Goal: Task Accomplishment & Management: Use online tool/utility

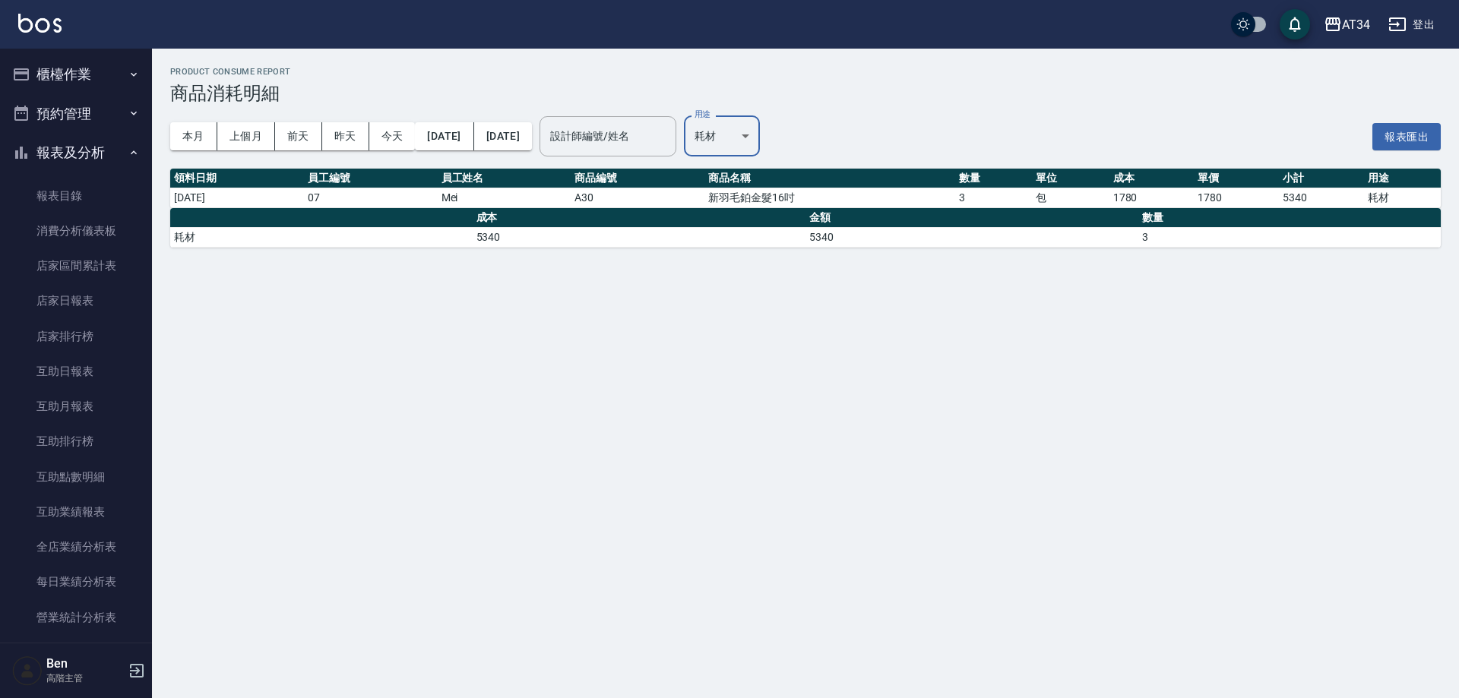
scroll to position [380, 0]
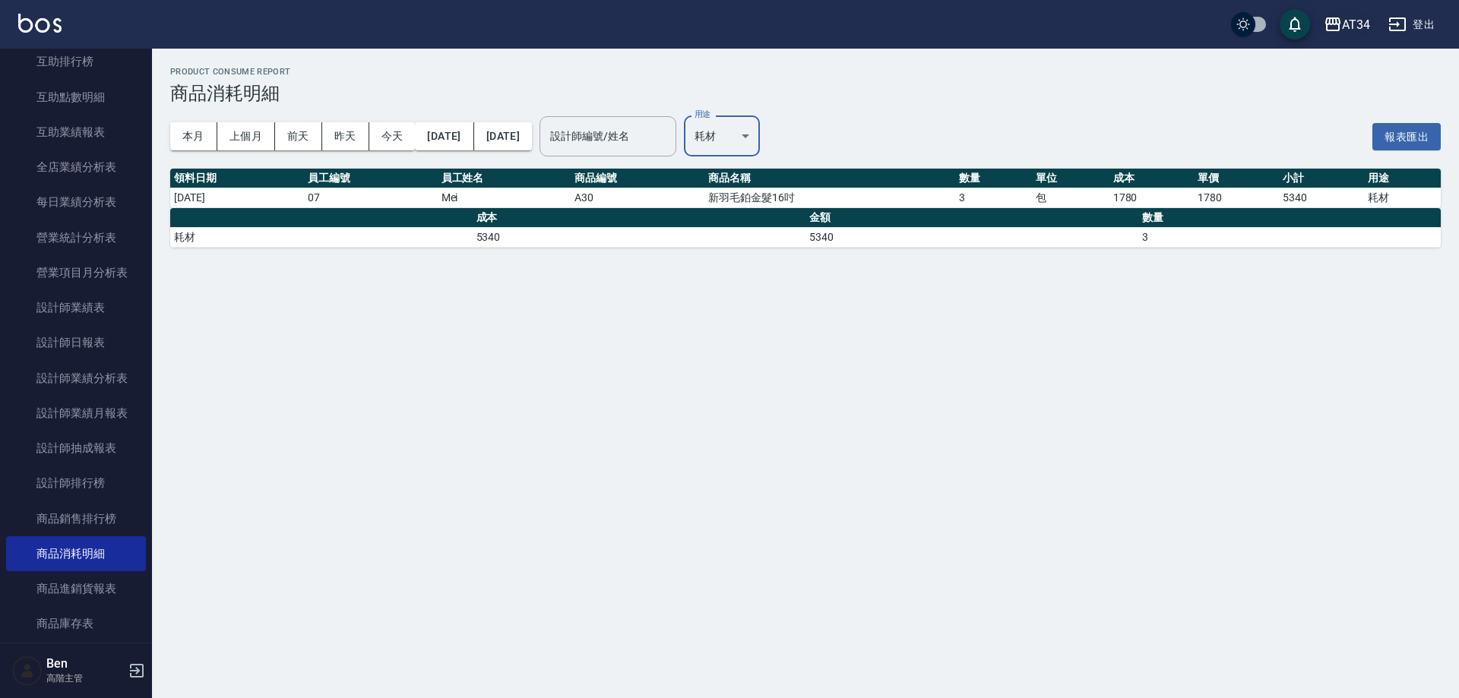
click at [1343, 21] on div "AT34" at bounding box center [1356, 24] width 28 height 19
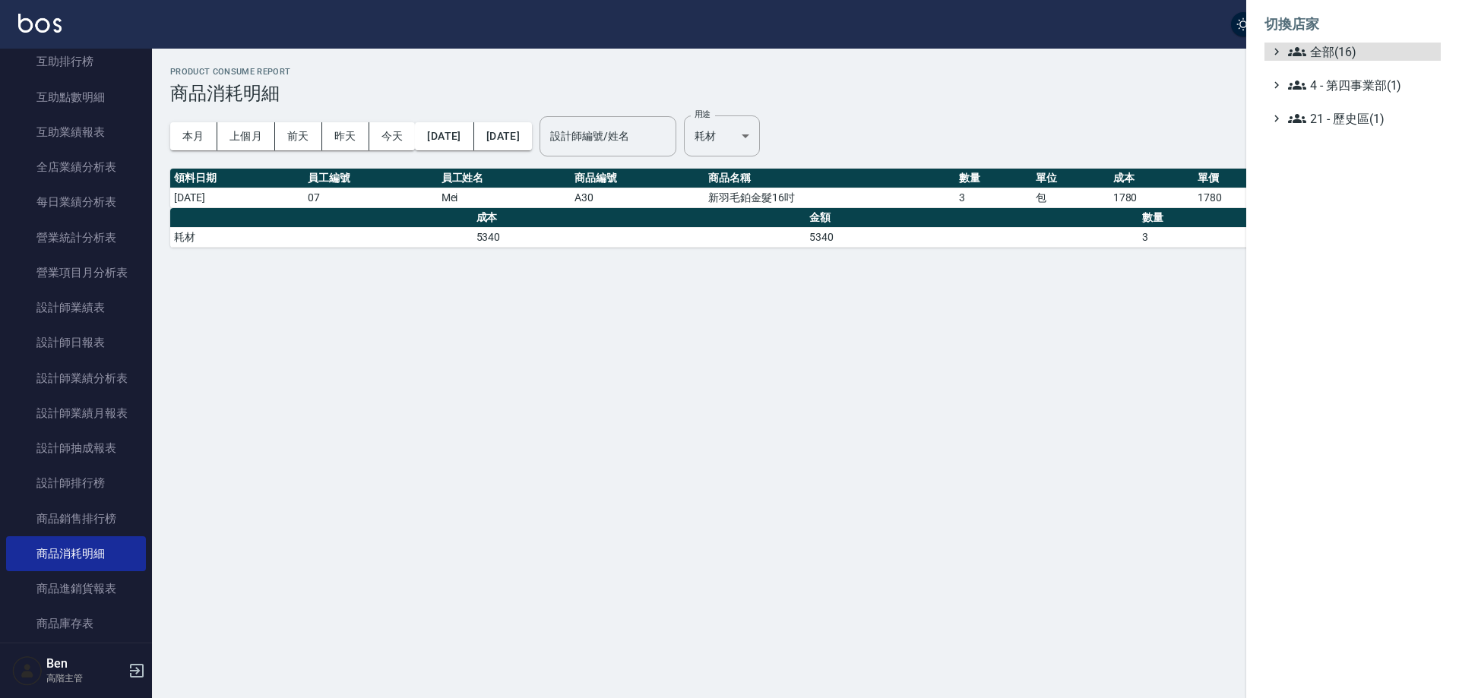
click at [1337, 67] on ul "全部(16) 4 - 第四事業部(1) 21 - 歷史區(1)" at bounding box center [1353, 85] width 176 height 85
click at [1337, 55] on span "全部(16)" at bounding box center [1361, 52] width 147 height 18
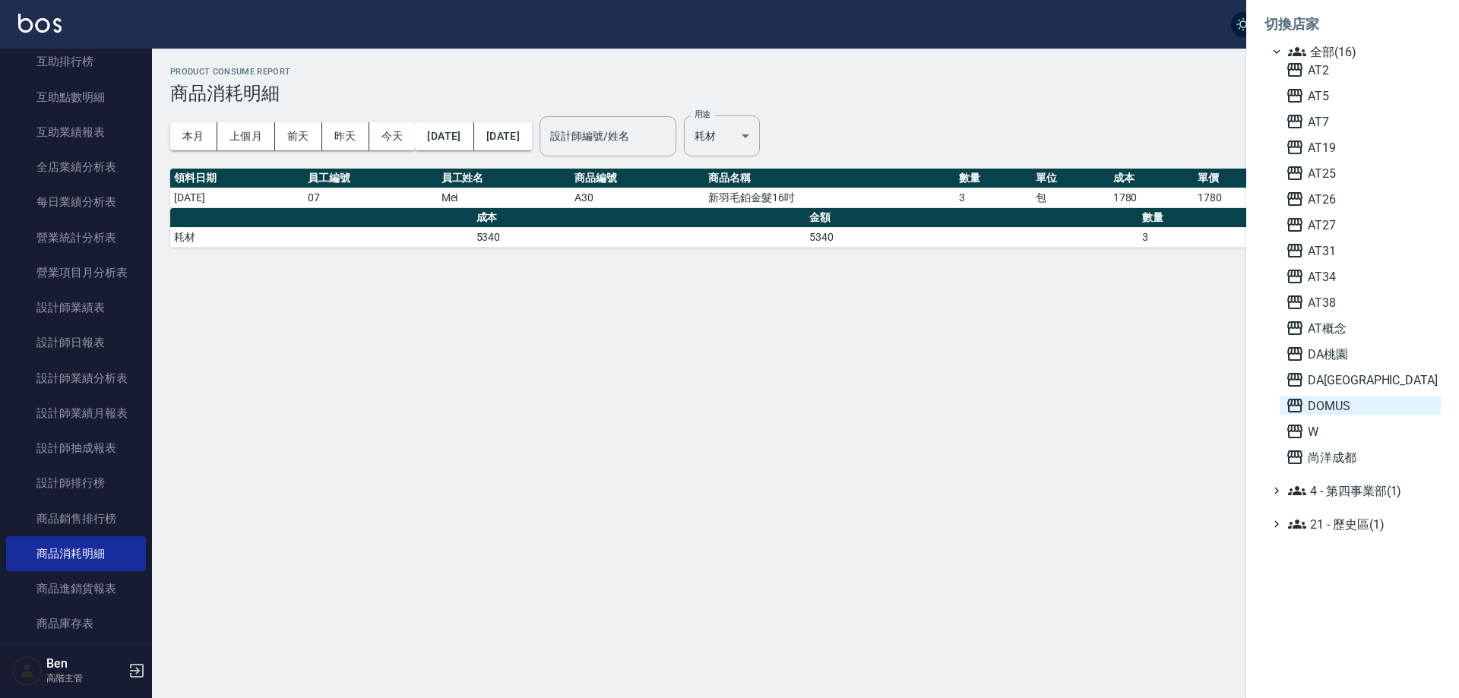
click at [1337, 408] on span "DOMUS" at bounding box center [1360, 406] width 149 height 18
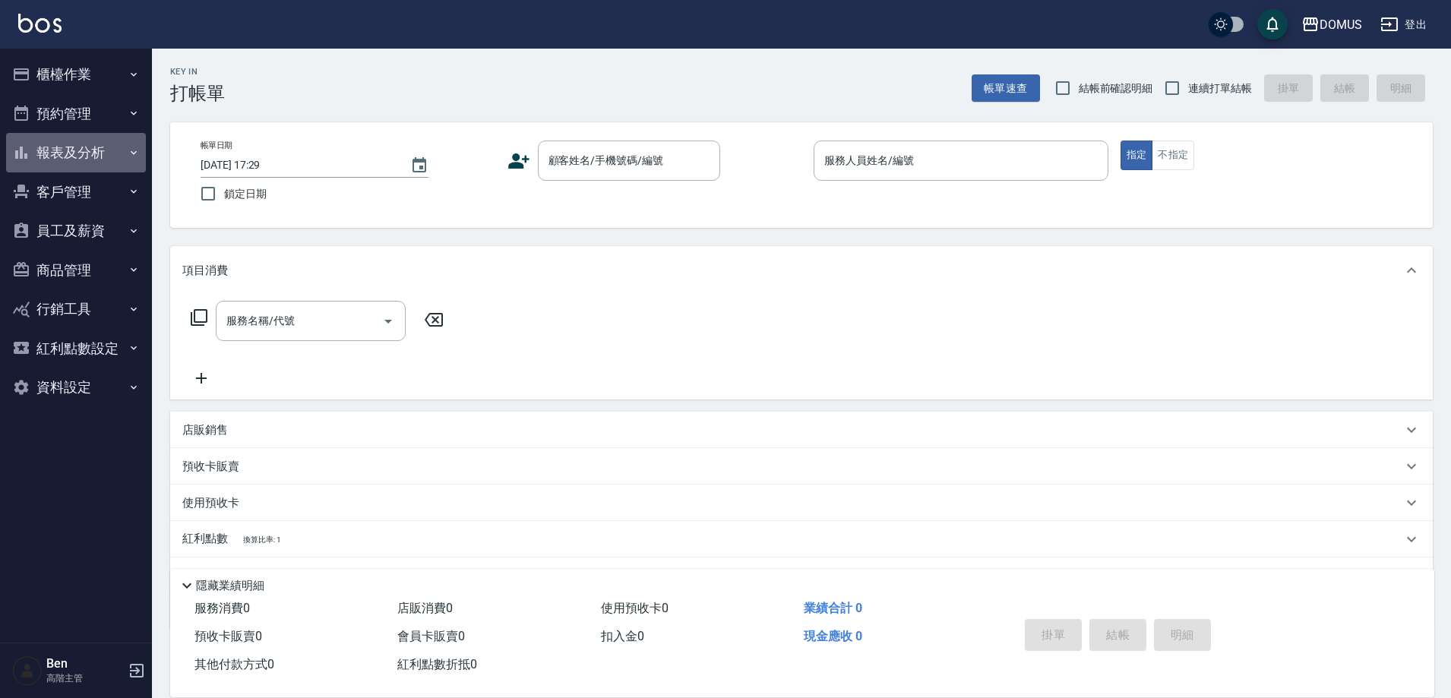
click at [87, 150] on button "報表及分析" at bounding box center [76, 153] width 140 height 40
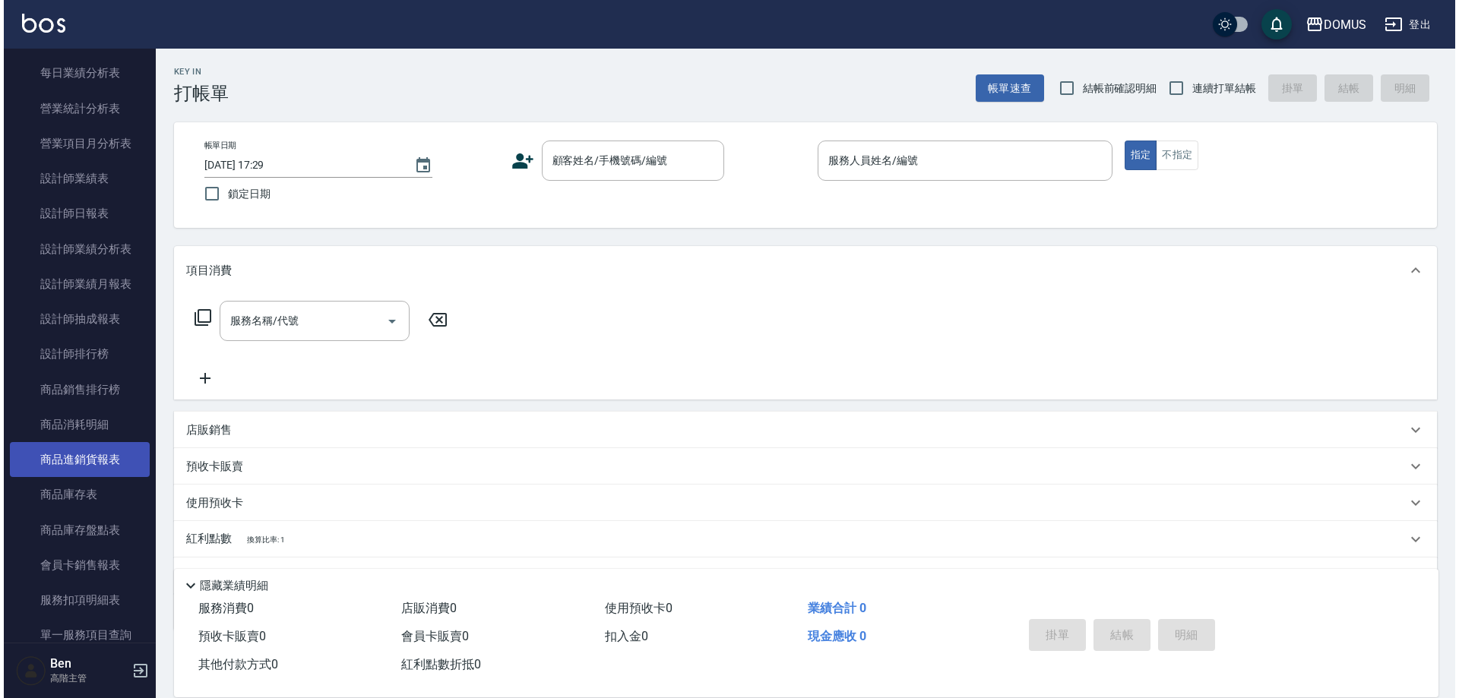
scroll to position [532, 0]
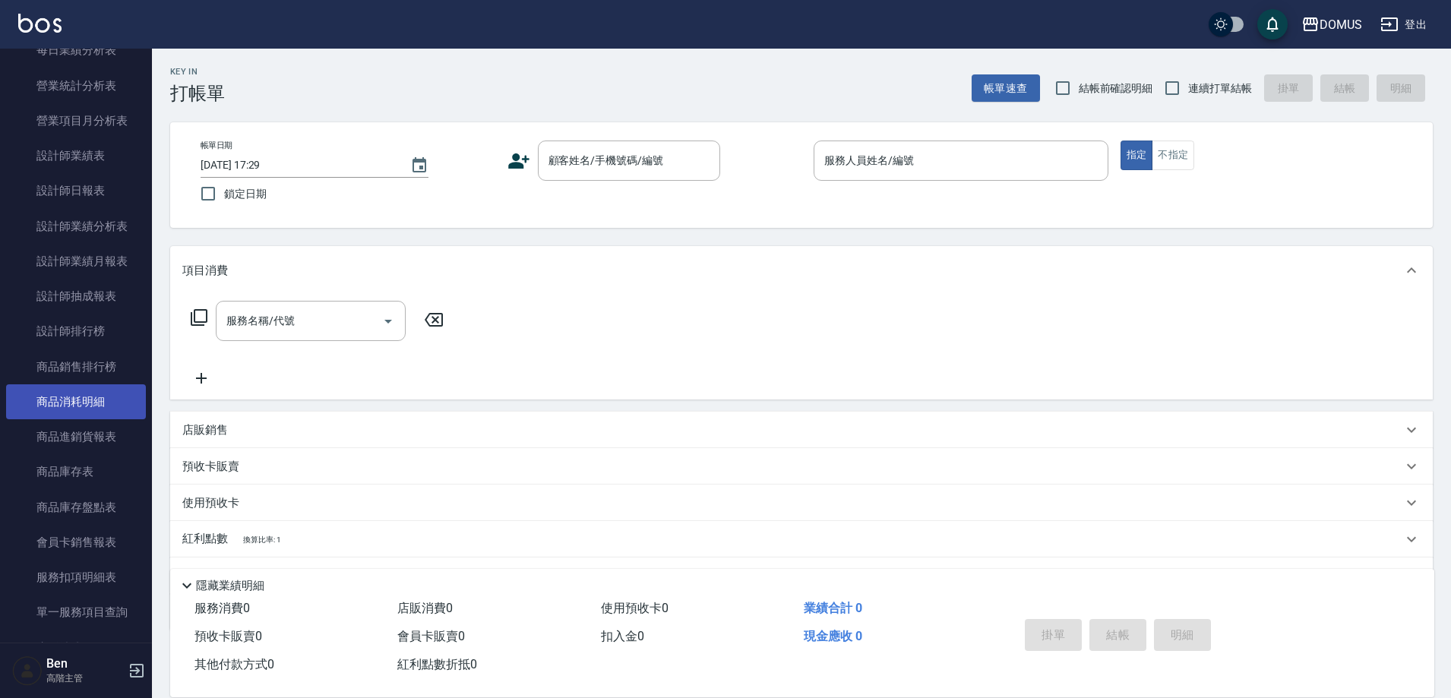
click at [113, 405] on link "商品消耗明細" at bounding box center [76, 402] width 140 height 35
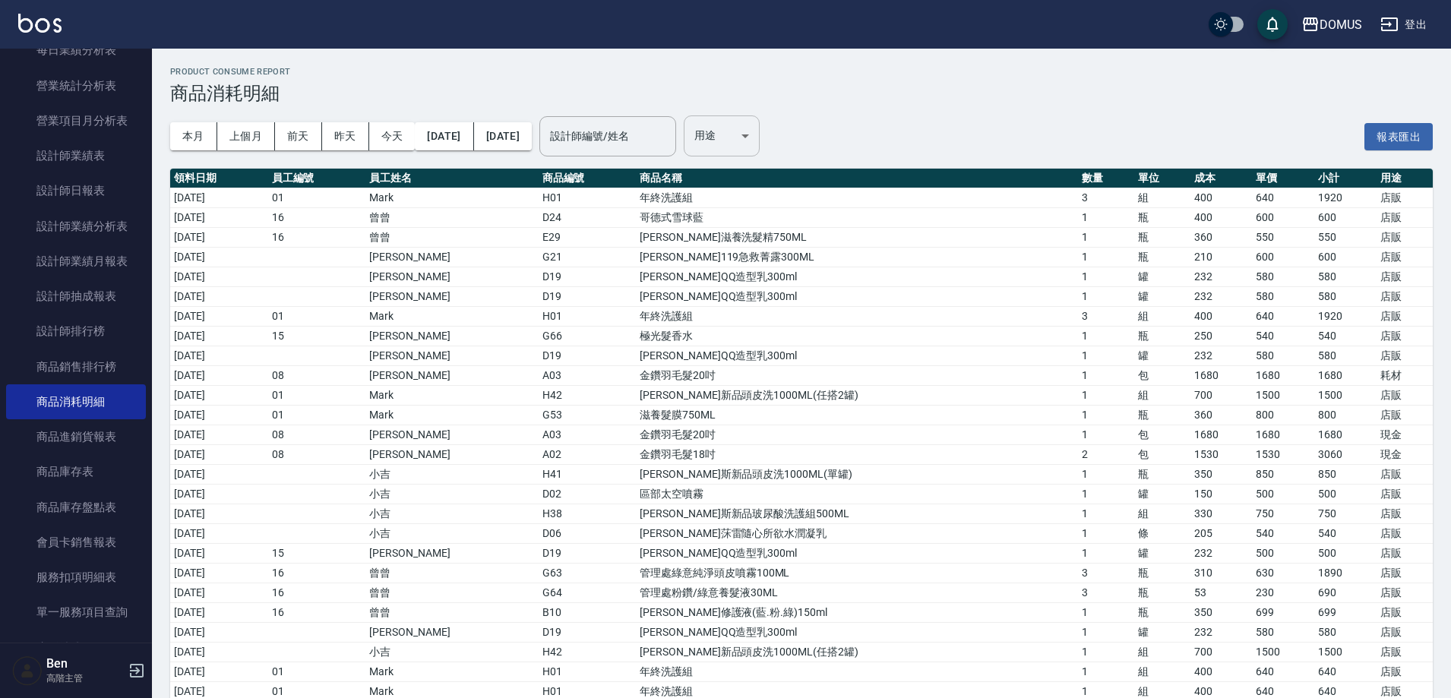
click at [768, 129] on body "DOMUS 登出 櫃檯作業 打帳單 帳單列表 掛單列表 座位開單 營業儀表板 現金收支登錄 高階收支登錄 材料自購登錄 每日結帳 排班表 現場電腦打卡 掃碼打…" at bounding box center [725, 656] width 1451 height 1313
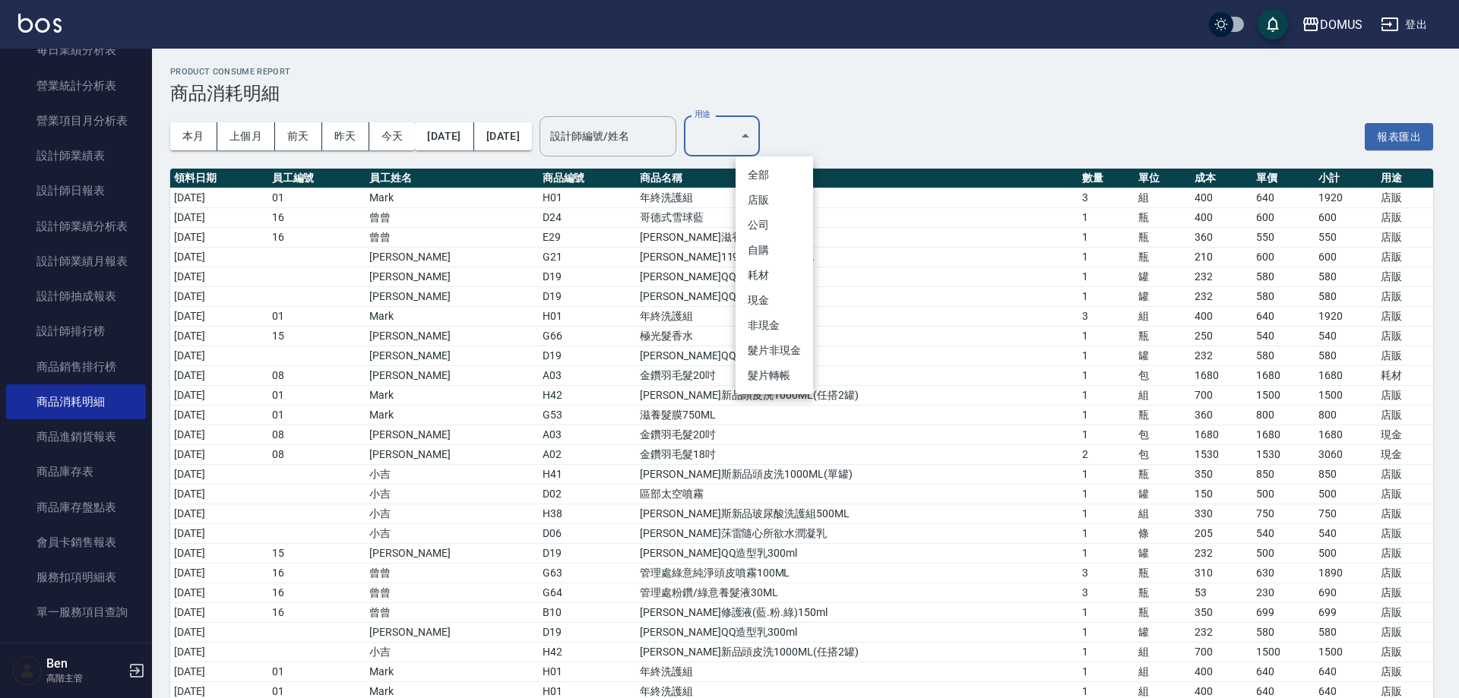
click at [759, 280] on li "耗材" at bounding box center [775, 275] width 78 height 25
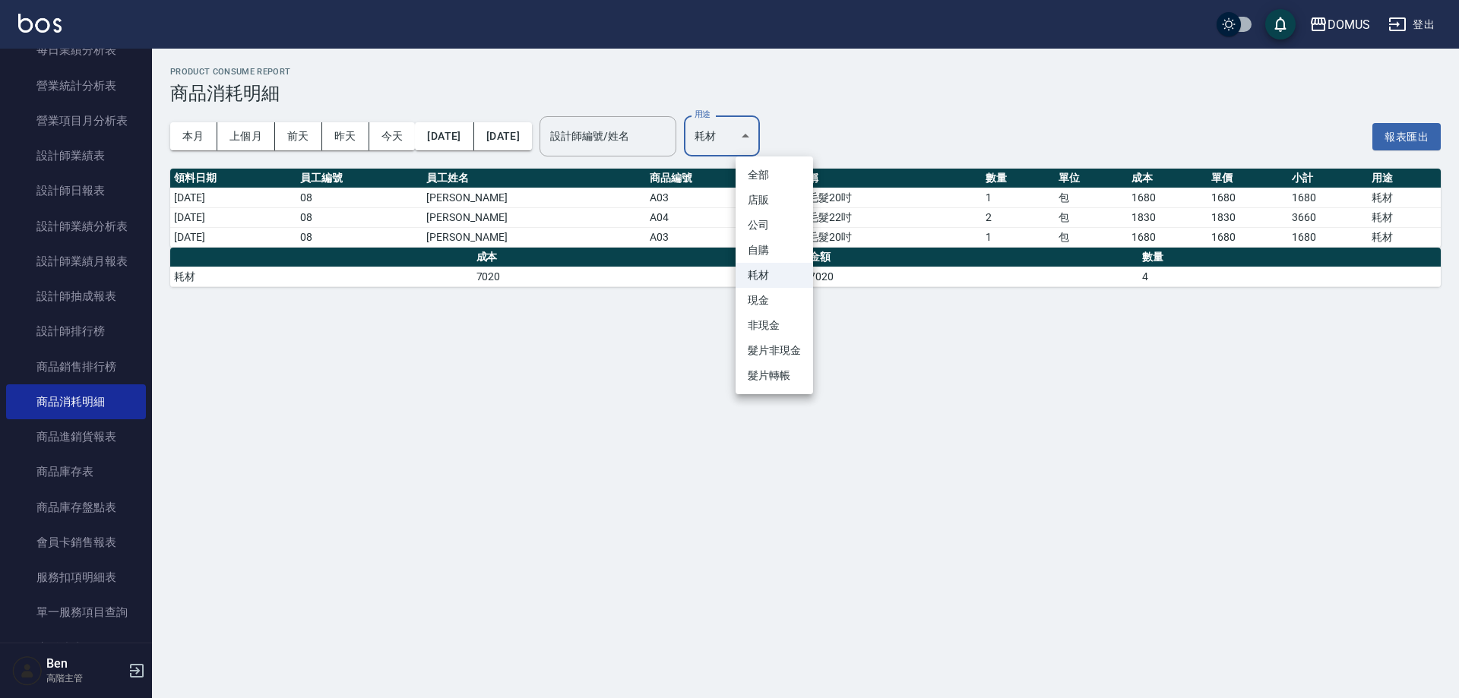
click at [767, 131] on body "DOMUS 登出 櫃檯作業 打帳單 帳單列表 掛單列表 座位開單 營業儀表板 現金收支登錄 高階收支登錄 材料自購登錄 每日結帳 排班表 現場電腦打卡 掃碼打…" at bounding box center [729, 349] width 1459 height 698
click at [773, 298] on li "現金" at bounding box center [775, 300] width 78 height 25
type input "現金"
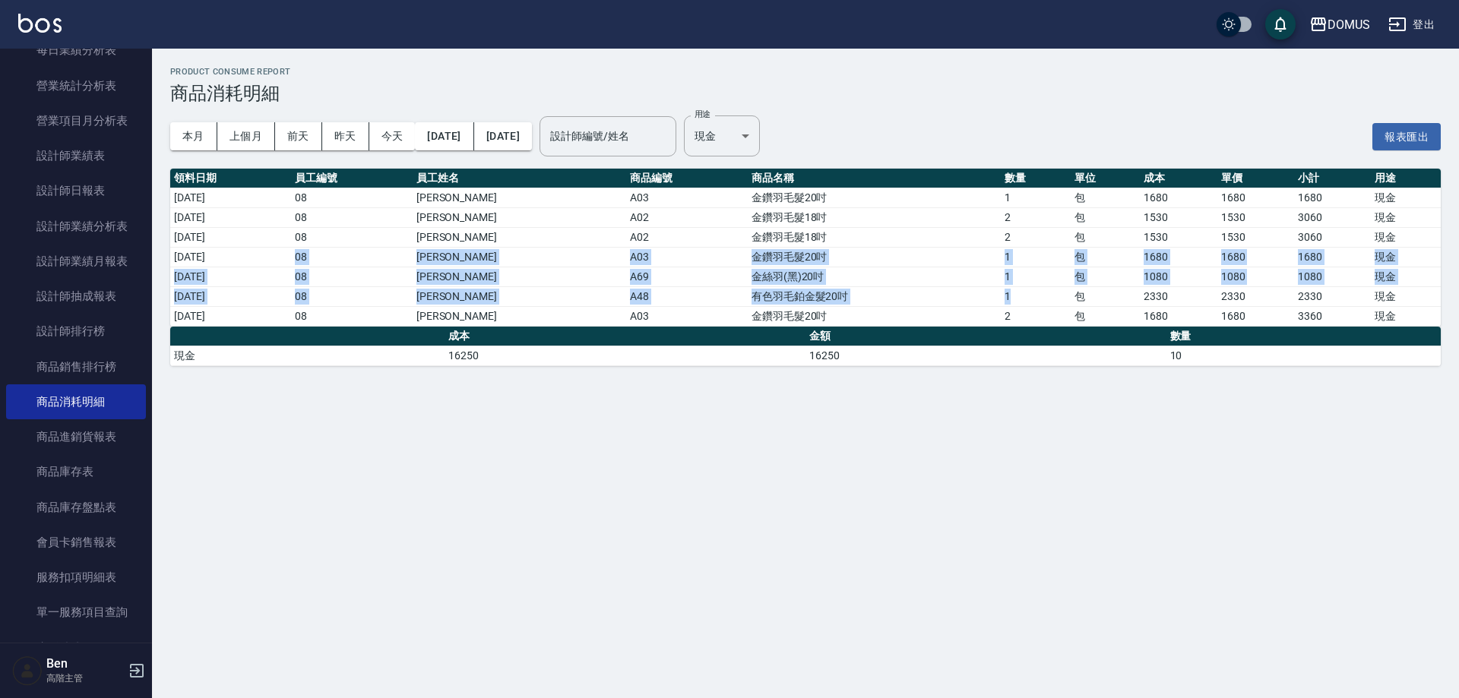
drag, startPoint x: 261, startPoint y: 260, endPoint x: 1021, endPoint y: 287, distance: 759.7
click at [1021, 287] on tbody "[DATE] 08 小朱 A03 金鑽羽毛髮20吋 1 包 1680 1680 1680 現金 [DATE] 08 小朱 A02 金鑽羽毛髮18吋 2 包 1…" at bounding box center [805, 257] width 1271 height 138
click at [860, 271] on td "金絲羽(黑)20吋" at bounding box center [874, 277] width 253 height 20
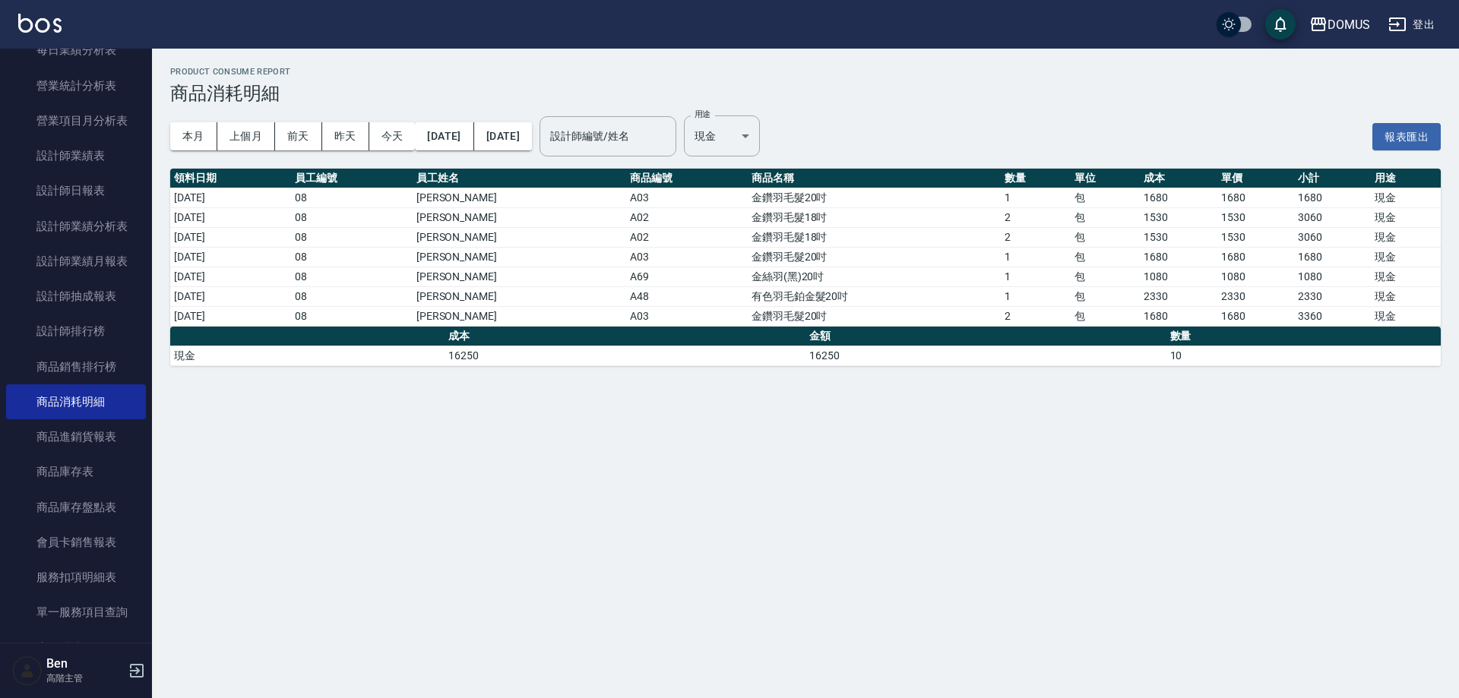
click at [781, 312] on td "金鑽羽毛髮20吋" at bounding box center [874, 316] width 253 height 20
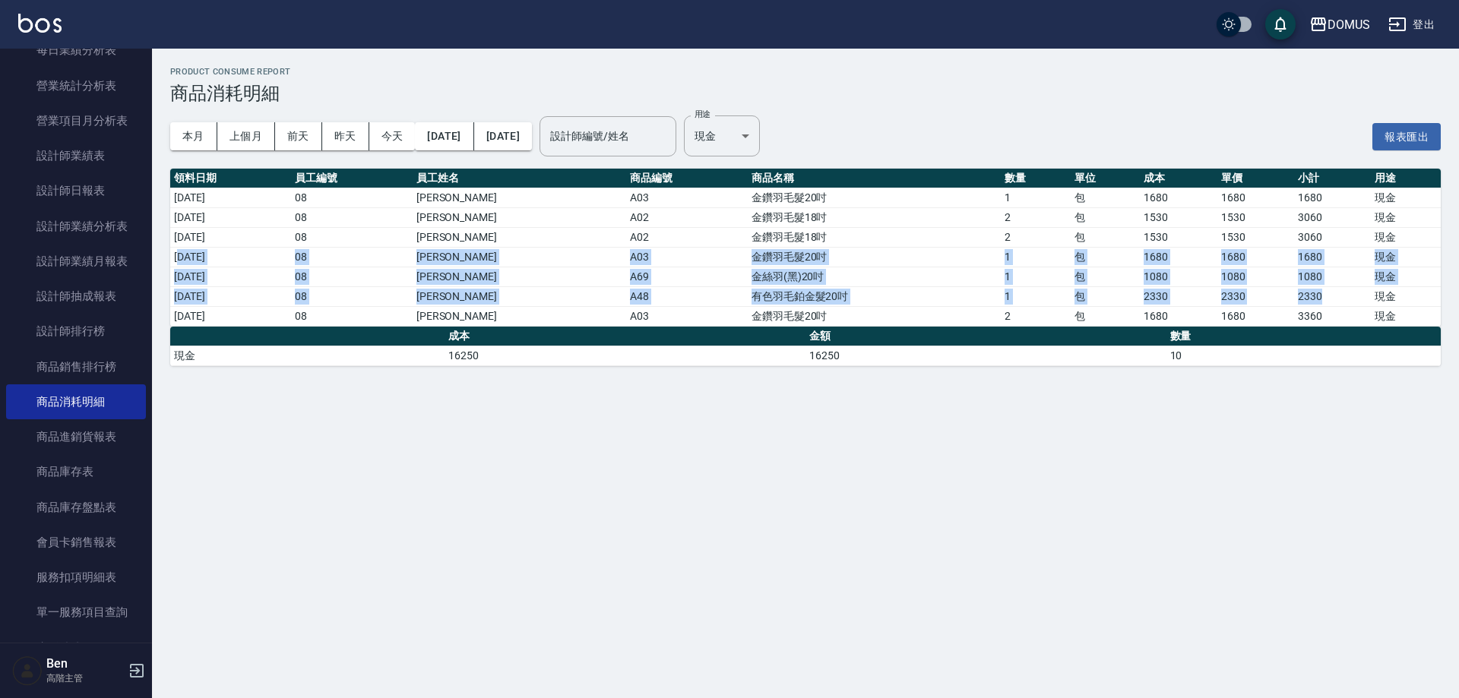
drag, startPoint x: 179, startPoint y: 250, endPoint x: 1355, endPoint y: 299, distance: 1176.6
click at [1355, 299] on tbody "[DATE] 08 小朱 A03 金鑽羽毛髮20吋 1 包 1680 1680 1680 現金 [DATE] 08 小朱 A02 金鑽羽毛髮18吋 2 包 1…" at bounding box center [805, 257] width 1271 height 138
